Goal: Transaction & Acquisition: Subscribe to service/newsletter

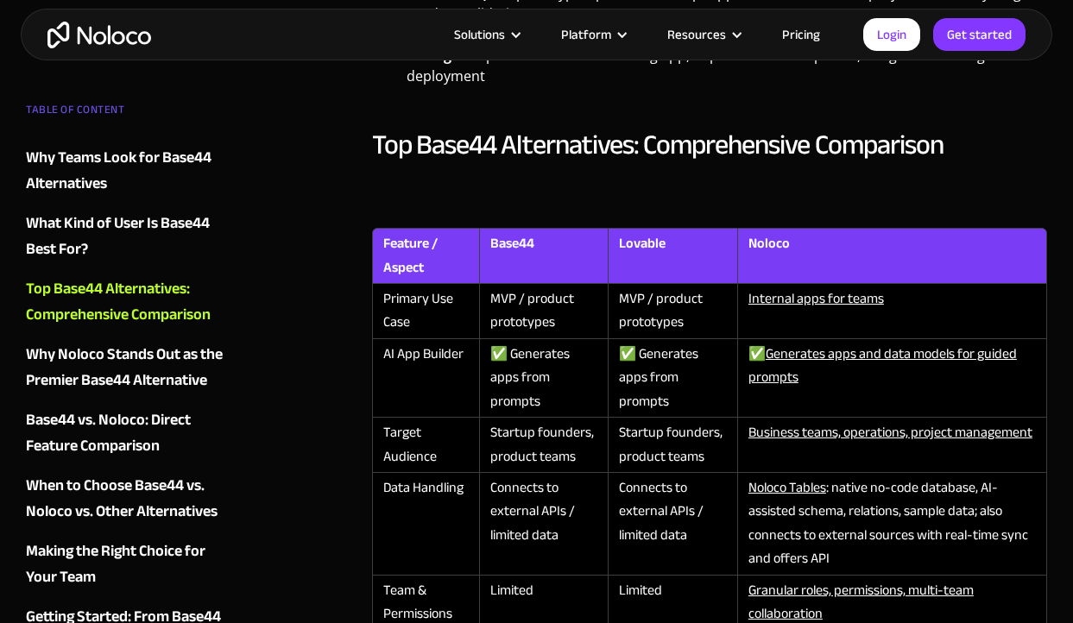
scroll to position [1892, 0]
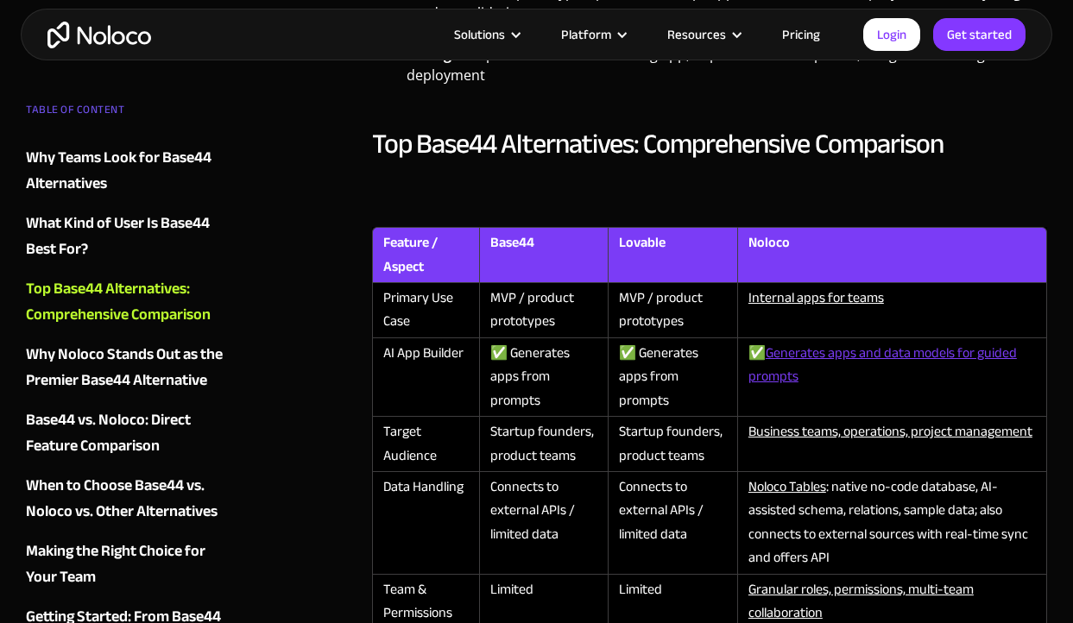
click at [843, 340] on link "Generates apps and data models for guided prompts" at bounding box center [882, 364] width 268 height 49
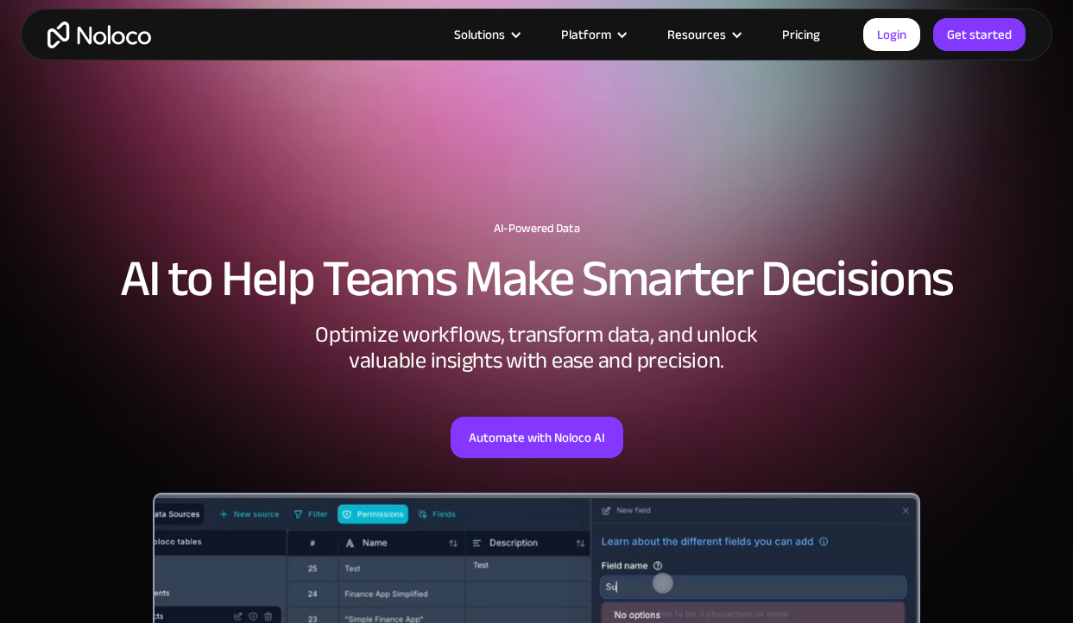
scroll to position [1, 0]
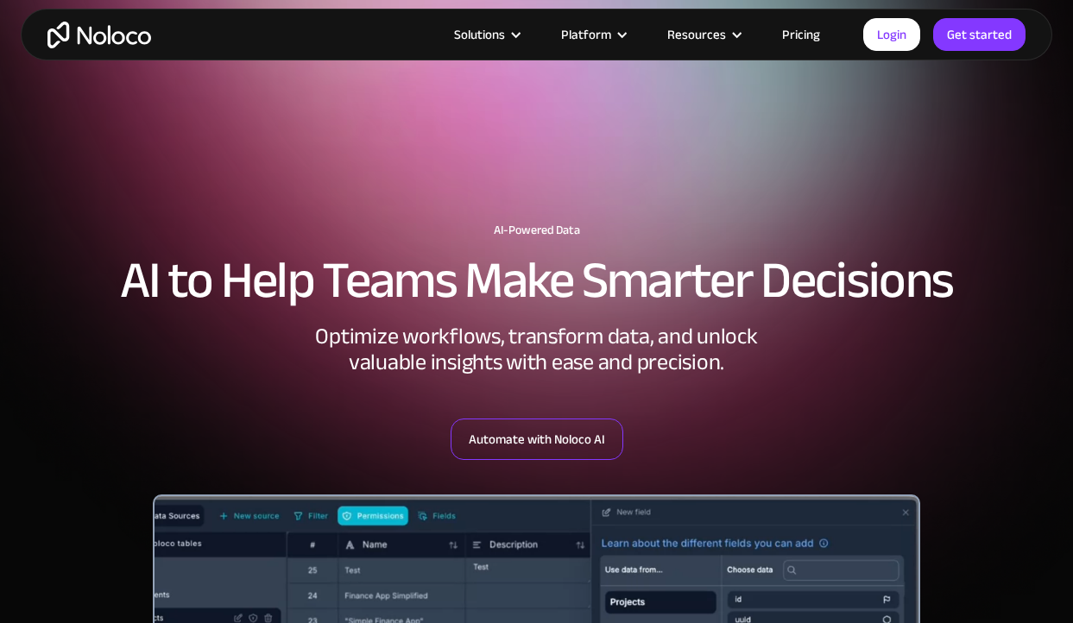
click at [561, 453] on link "Automate with Noloco AI" at bounding box center [537, 439] width 173 height 41
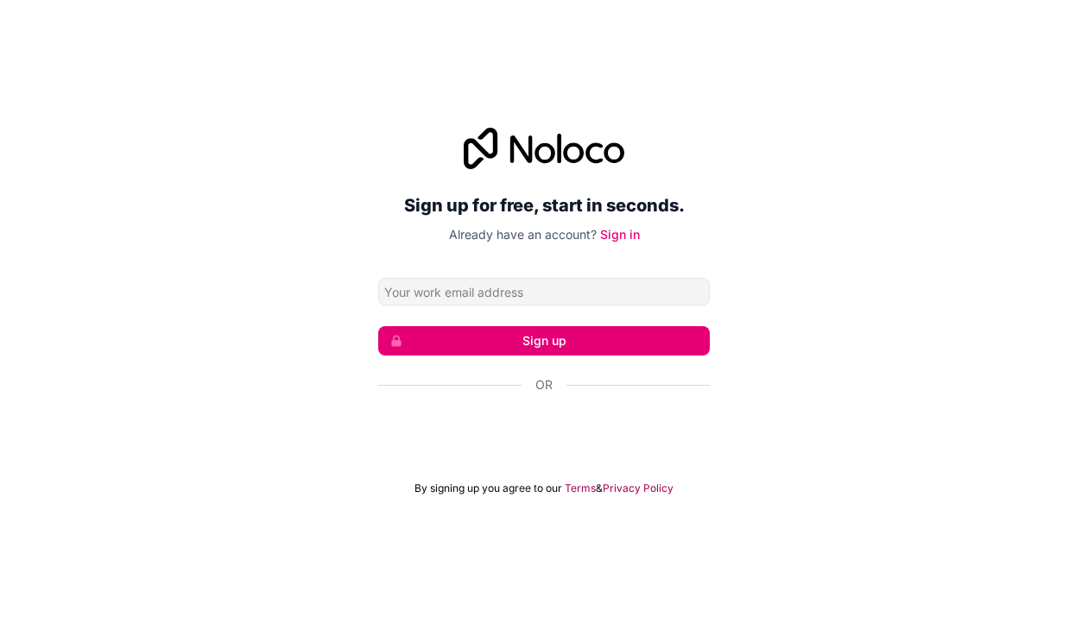
click at [823, 257] on div "Sign up for free, start in seconds. Already have an account? Sign in Sign up Or…" at bounding box center [544, 312] width 1088 height 416
